Goal: Transaction & Acquisition: Purchase product/service

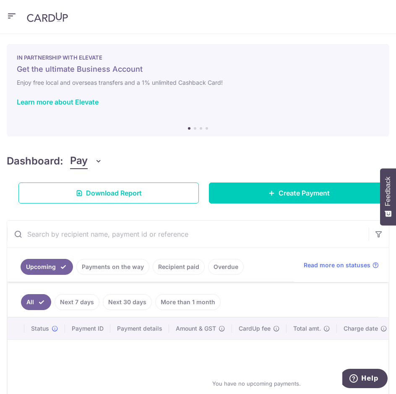
click at [12, 17] on icon "button" at bounding box center [12, 16] width 10 height 10
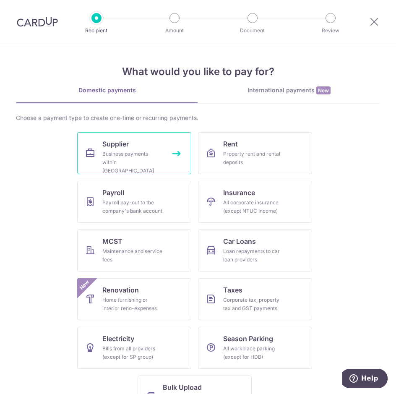
click at [147, 157] on div "Business payments within Singapore" at bounding box center [132, 162] width 60 height 25
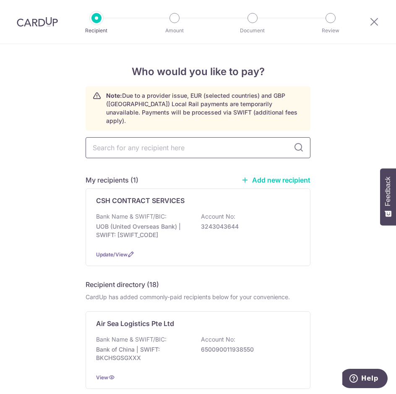
click at [152, 141] on input "text" at bounding box center [198, 147] width 225 height 21
drag, startPoint x: 152, startPoint y: 141, endPoint x: 163, endPoint y: 145, distance: 11.8
click at [152, 141] on input "text" at bounding box center [198, 147] width 225 height 21
click at [286, 176] on link "Add new recipient" at bounding box center [275, 180] width 69 height 8
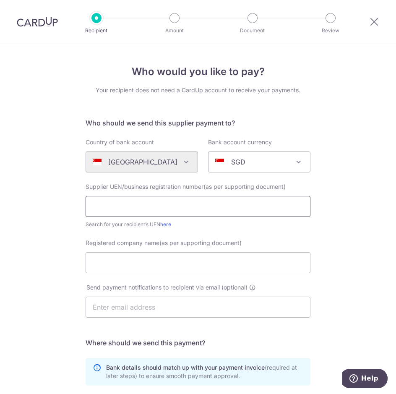
click at [147, 206] on input "text" at bounding box center [198, 206] width 225 height 21
type input "20213675H"
click at [123, 268] on input "Registered company name(as per supporting document)" at bounding box center [198, 262] width 225 height 21
type input "s"
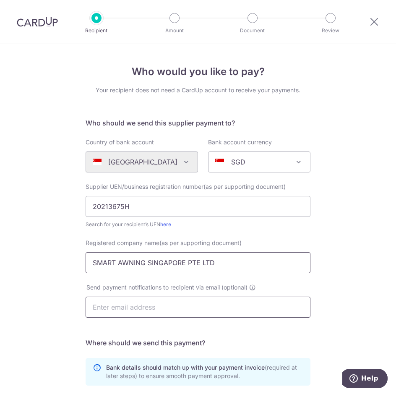
type input "SMART AWNING SINGAPORE PTE LTD"
click at [125, 303] on input "text" at bounding box center [198, 306] width 225 height 21
click at [52, 285] on div "Who would you like to pay? Your recipient does not need a CardUp account to rec…" at bounding box center [198, 299] width 396 height 511
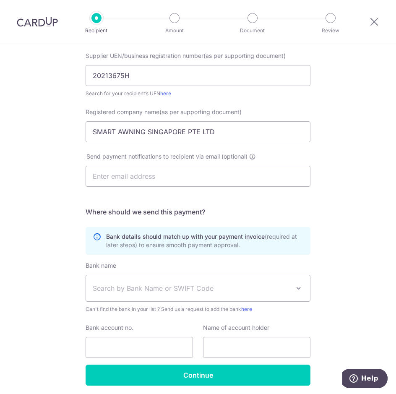
scroll to position [162, 0]
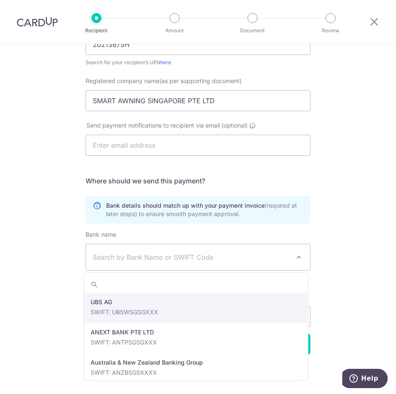
click at [153, 259] on span "Search by Bank Name or SWIFT Code" at bounding box center [191, 257] width 197 height 10
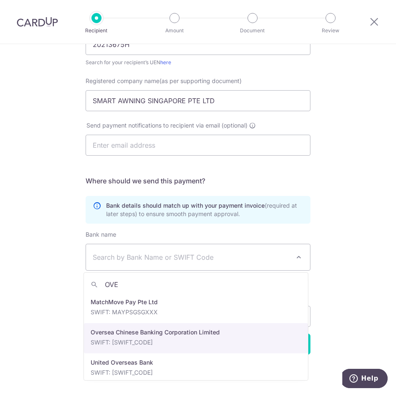
type input "OVE"
select select "12"
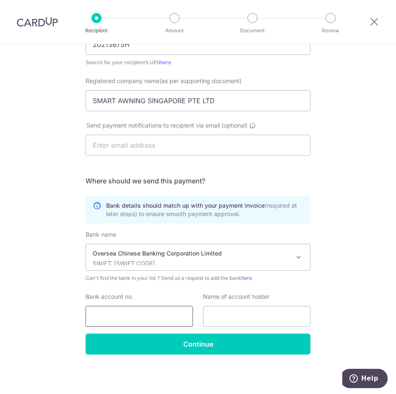
click at [129, 314] on input "Bank account no." at bounding box center [139, 316] width 107 height 21
drag, startPoint x: 149, startPoint y: 317, endPoint x: 42, endPoint y: 319, distance: 106.9
click at [42, 318] on div "Who would you like to pay? Your recipient does not need a CardUp account to rec…" at bounding box center [198, 137] width 396 height 511
type input "601621527001"
click at [245, 319] on input "text" at bounding box center [256, 316] width 107 height 21
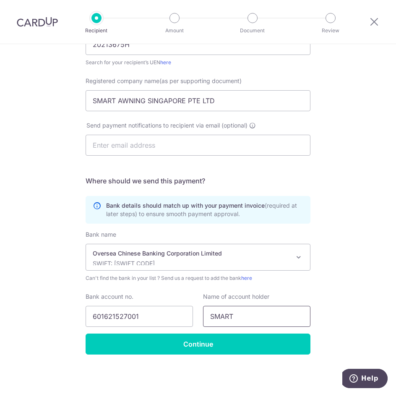
click at [266, 317] on input "SMART" at bounding box center [256, 316] width 107 height 21
click at [299, 319] on input "SMART" at bounding box center [256, 316] width 107 height 21
type input "Smart Awning Singapore Pte Ltd"
click at [209, 342] on input "Continue" at bounding box center [198, 343] width 225 height 21
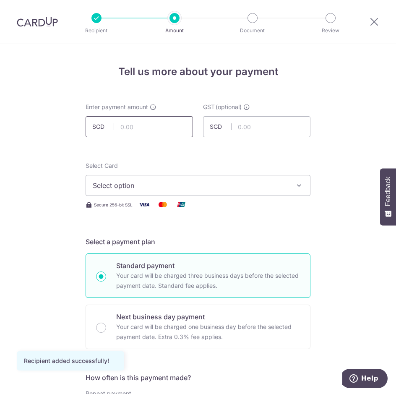
click at [162, 123] on input "text" at bounding box center [139, 126] width 107 height 21
click at [162, 126] on input "text" at bounding box center [139, 126] width 107 height 21
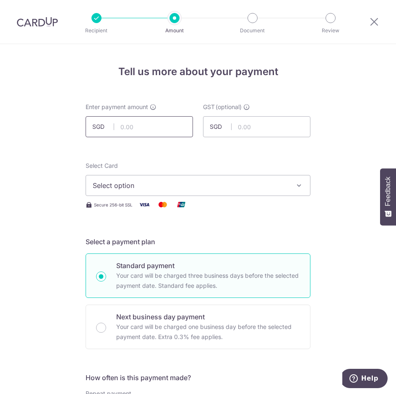
click at [143, 131] on input "text" at bounding box center [139, 126] width 107 height 21
type input "3,000.00"
click at [248, 127] on input "text" at bounding box center [256, 126] width 107 height 21
click button "Add Card" at bounding box center [0, 0] width 0 height 0
type input "270.00"
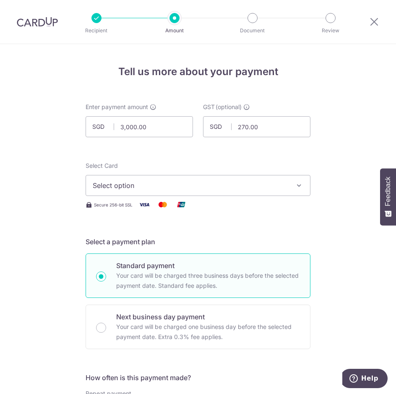
click at [202, 183] on span "Select option" at bounding box center [190, 185] width 195 height 10
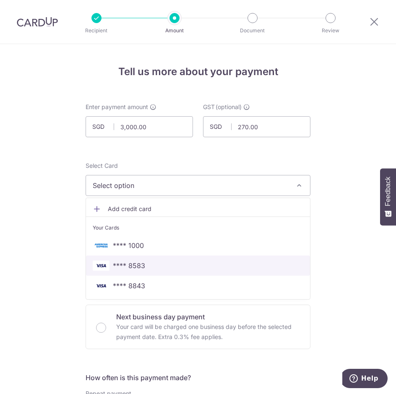
click at [130, 269] on span "**** 8583" at bounding box center [129, 265] width 32 height 10
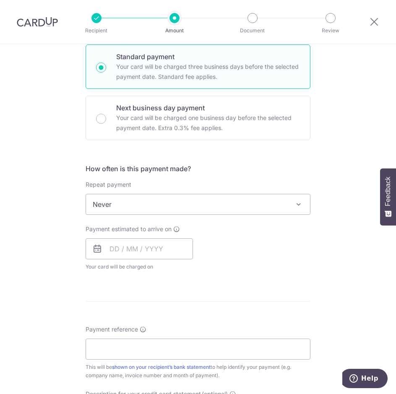
scroll to position [209, 0]
click at [103, 247] on input "text" at bounding box center [139, 248] width 107 height 21
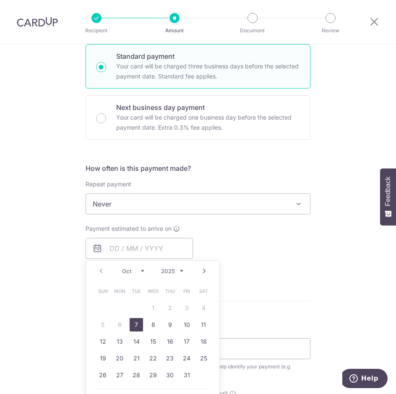
click at [132, 327] on link "7" at bounding box center [136, 324] width 13 height 13
type input "[DATE]"
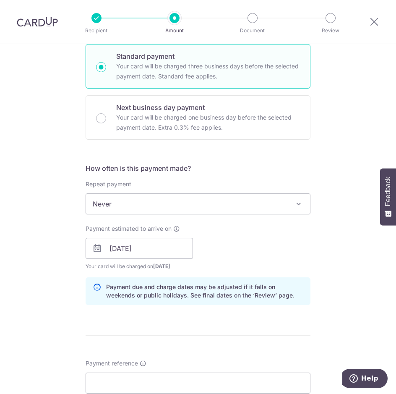
click at [269, 243] on div "Payment estimated to arrive on 07/10/2025 Prev Next Oct Nov Dec 2025 2026 2027 …" at bounding box center [197, 247] width 235 height 46
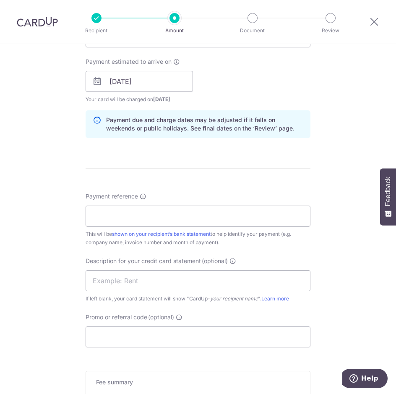
scroll to position [377, 0]
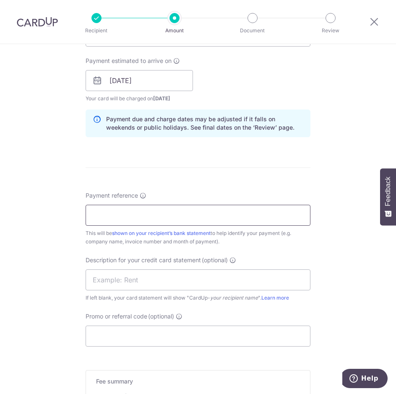
click at [140, 216] on input "Payment reference" at bounding box center [198, 215] width 225 height 21
type input "F"
click at [148, 216] on input "FOR SA251152" at bounding box center [198, 215] width 225 height 21
type input "FOR SA251152 SA251144B"
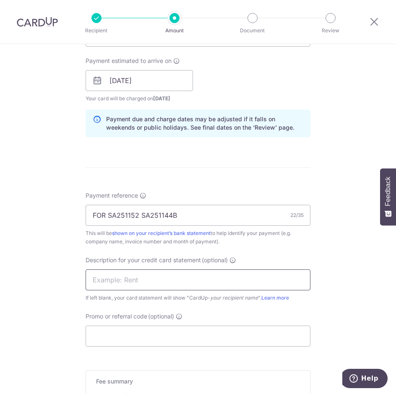
click at [134, 285] on input "text" at bounding box center [198, 279] width 225 height 21
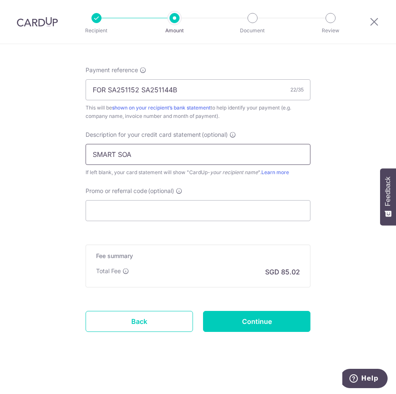
scroll to position [503, 0]
click at [116, 153] on input "SMART SOA" at bounding box center [198, 153] width 225 height 21
click at [117, 155] on input "SMART AWNINSOA" at bounding box center [198, 153] width 225 height 21
click at [135, 155] on input "SMARTAWNINSOA" at bounding box center [198, 153] width 225 height 21
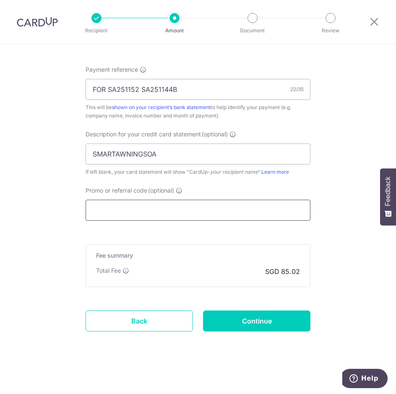
click at [131, 207] on input "Promo or referral code (optional)" at bounding box center [198, 210] width 225 height 21
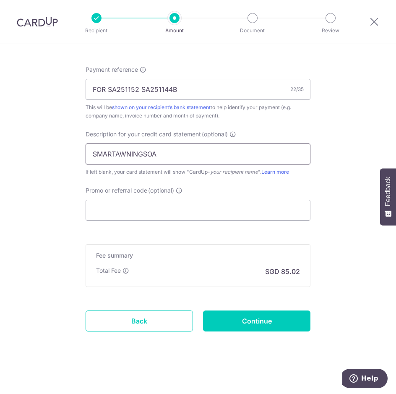
drag, startPoint x: 114, startPoint y: 150, endPoint x: 192, endPoint y: 151, distance: 77.6
click at [192, 151] on input "SMARTAWNINGSOA" at bounding box center [198, 153] width 225 height 21
type input "SMART SOA SEPT"
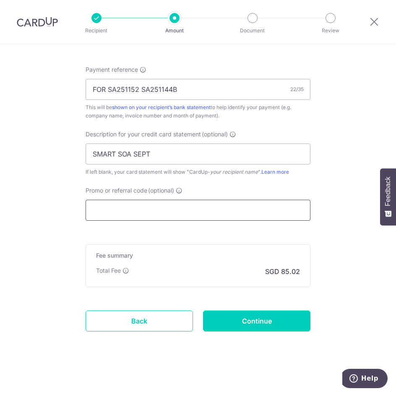
click at [95, 213] on input "Promo or referral code (optional)" at bounding box center [198, 210] width 225 height 21
type input "BOFF185"
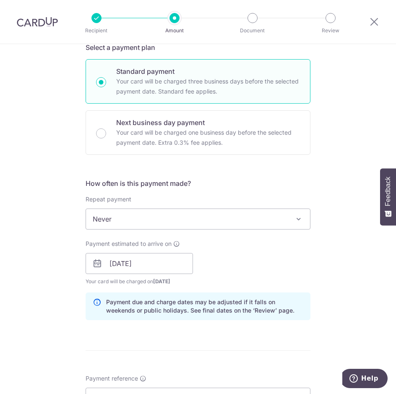
click at [59, 248] on div "Tell us more about your payment Enter payment amount SGD 3,000.00 3000.00 GST (…" at bounding box center [198, 295] width 396 height 890
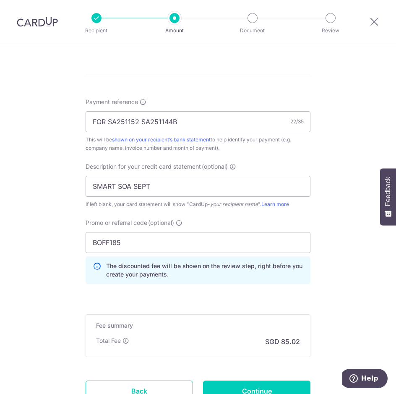
scroll to position [541, 0]
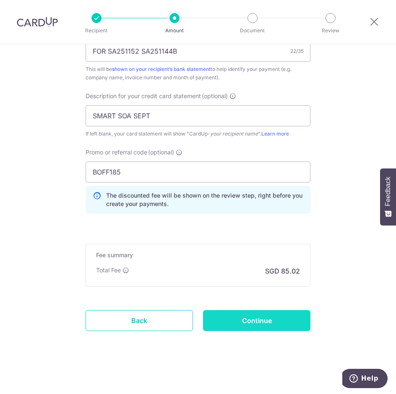
click at [249, 319] on input "Continue" at bounding box center [256, 320] width 107 height 21
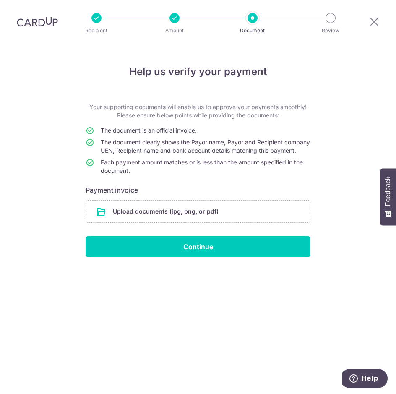
click at [205, 310] on div "Help us verify your payment Your supporting documents will enable us to approve…" at bounding box center [198, 219] width 396 height 350
click at [196, 222] on input "file" at bounding box center [198, 211] width 224 height 22
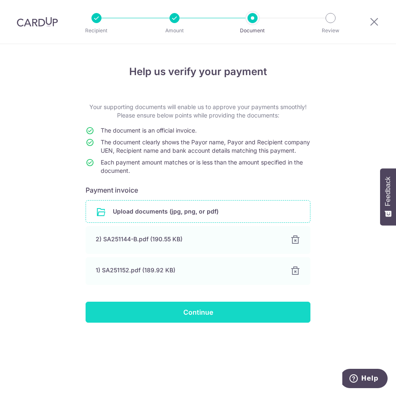
click at [199, 322] on input "Continue" at bounding box center [198, 311] width 225 height 21
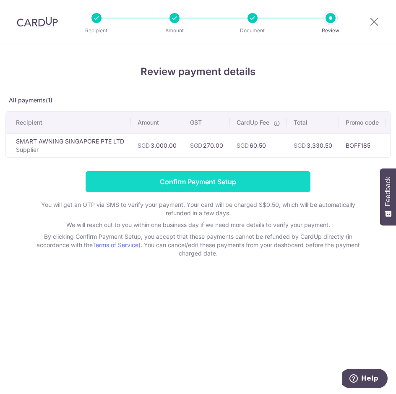
click at [221, 187] on input "Confirm Payment Setup" at bounding box center [198, 181] width 225 height 21
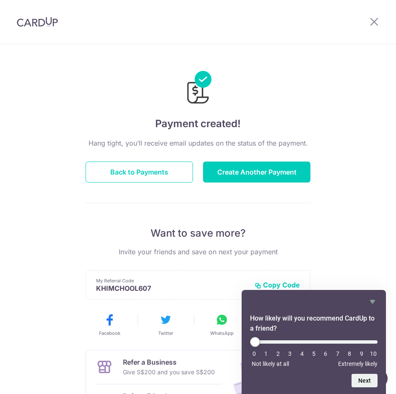
click at [110, 110] on div "Payment created! Hang tight, you’ll receive email updates on the status of the …" at bounding box center [198, 256] width 225 height 398
click at [50, 20] on img at bounding box center [37, 22] width 41 height 10
